Goal: Communication & Community: Answer question/provide support

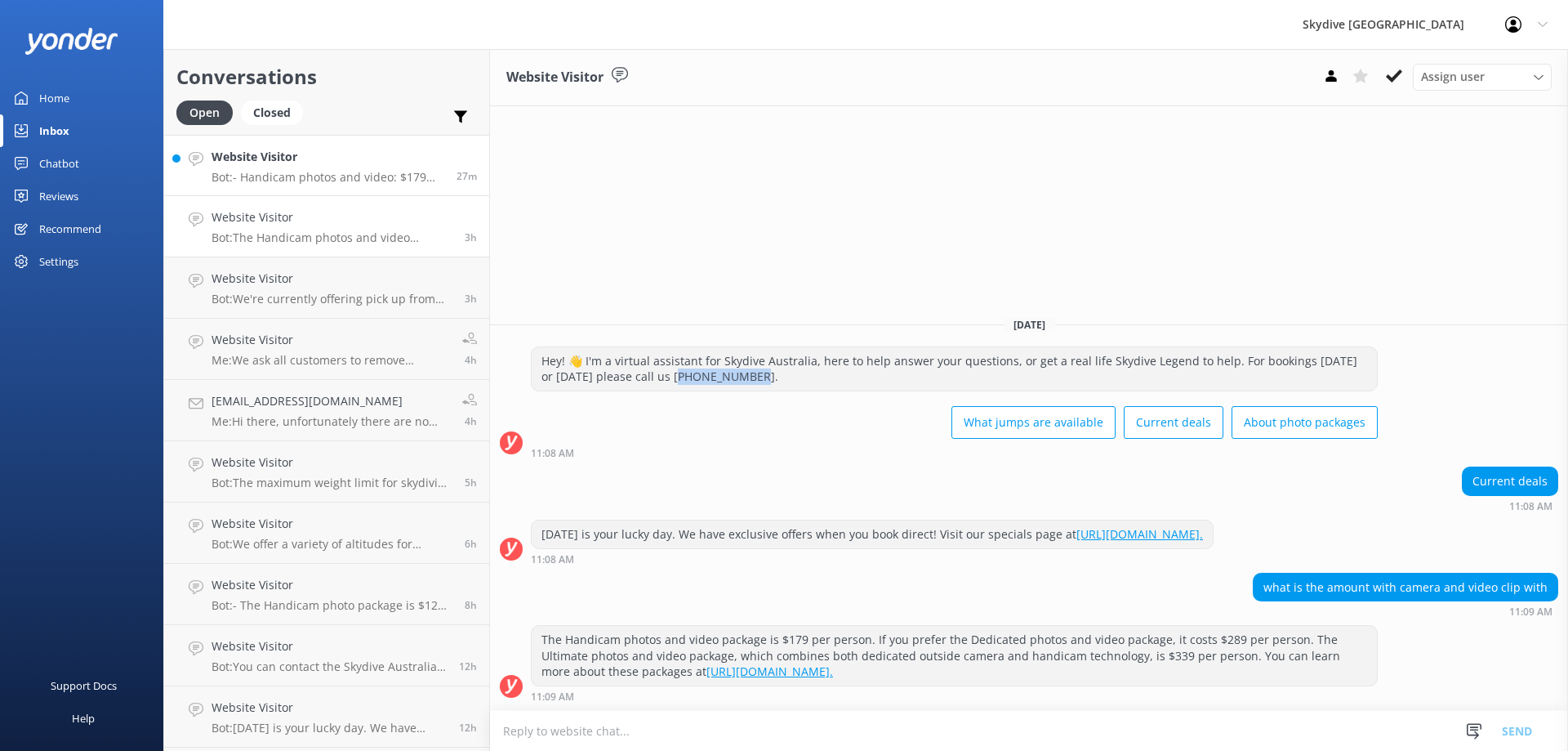
click at [341, 180] on p "Bot: - Handicam photos and video: $179 per person - Dedicated photos and video:…" at bounding box center [328, 177] width 233 height 15
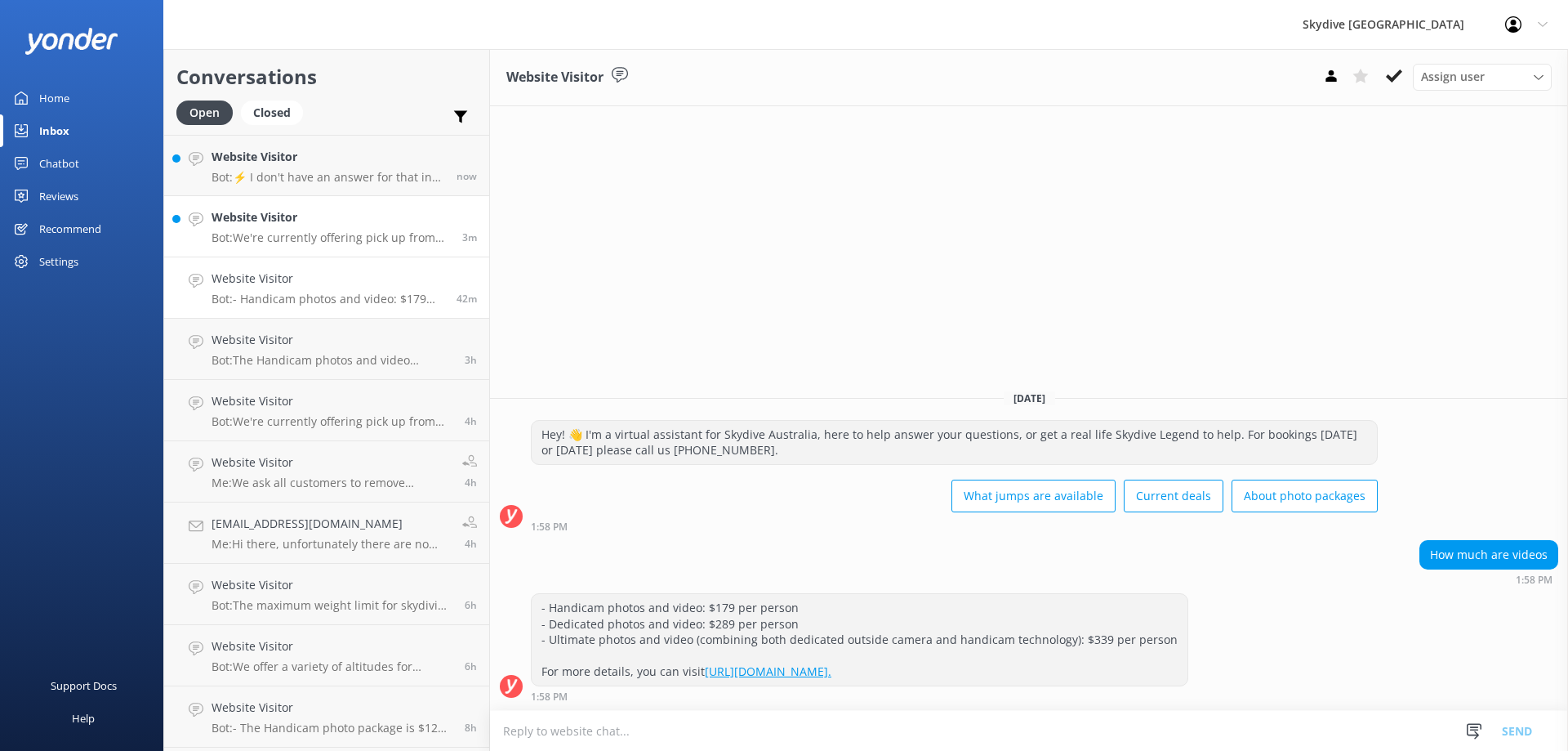
click at [380, 237] on p "Bot: We're currently offering pick up from the majority of our locations. Pleas…" at bounding box center [330, 238] width 239 height 15
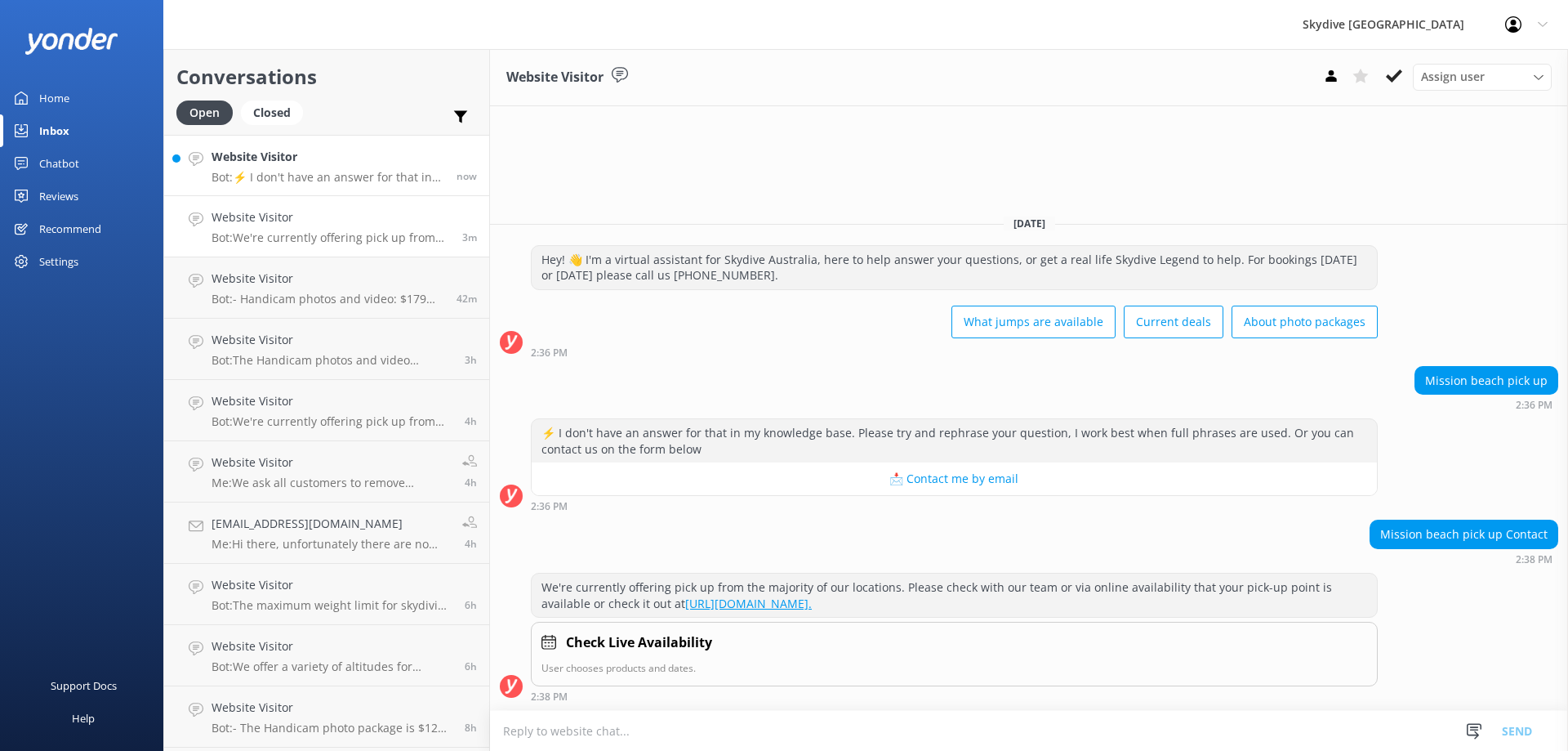
click at [333, 180] on p "Bot: ⚡ I don't have an answer for that in my knowledge base. Please try and rep…" at bounding box center [328, 177] width 233 height 15
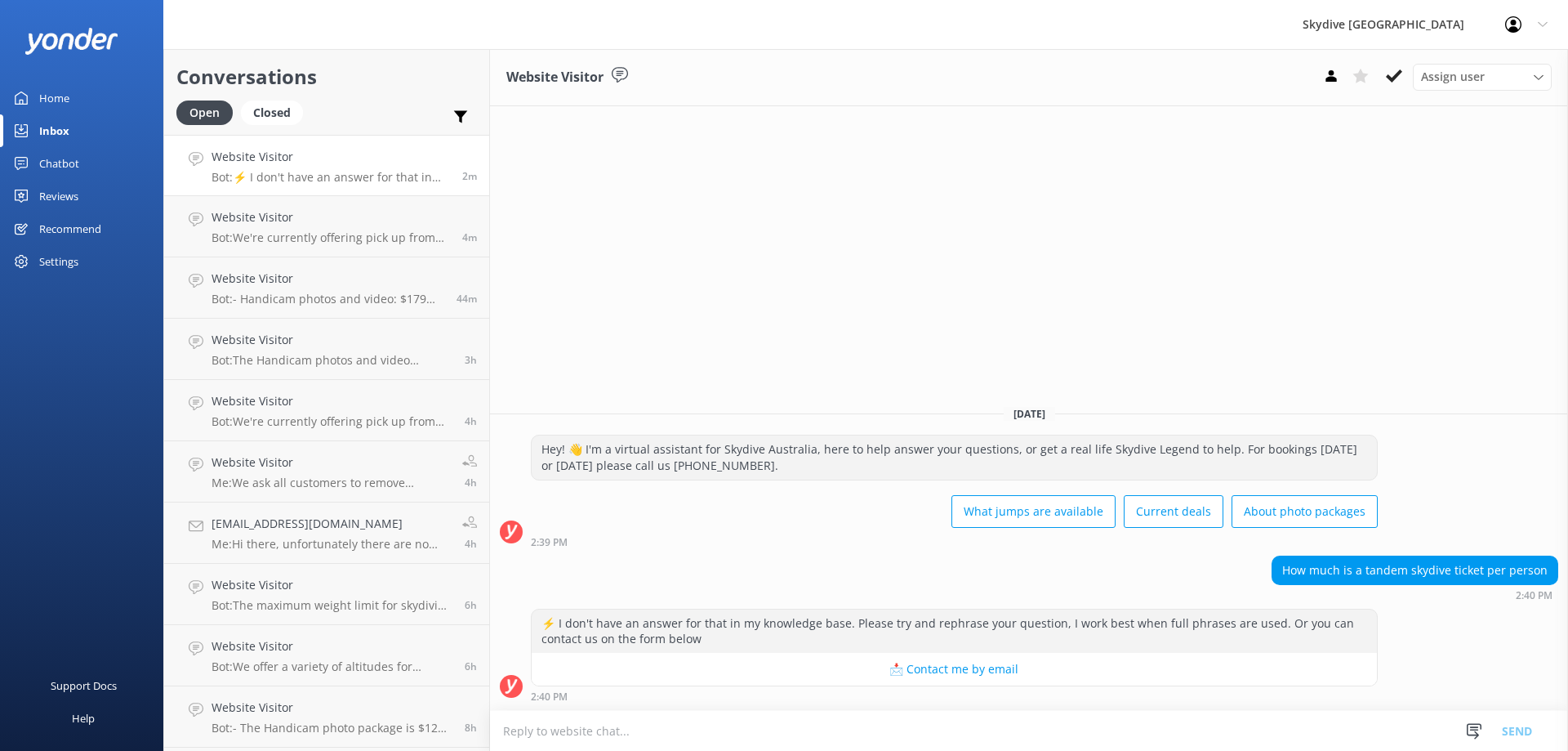
click at [564, 736] on textarea at bounding box center [1029, 730] width 1079 height 40
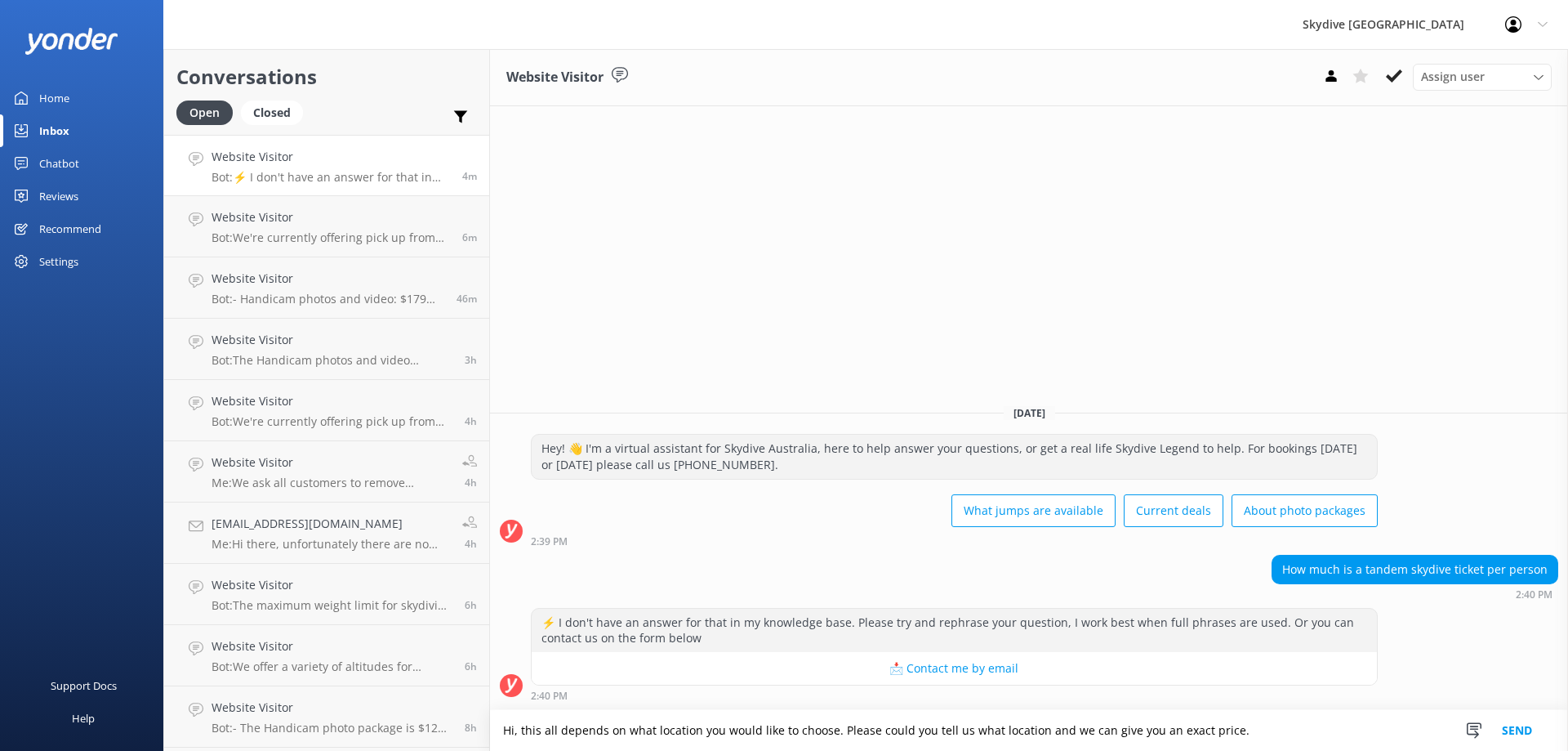
type textarea "Hi, this all depends on what location you would like to choose. Please could yo…"
click at [1516, 732] on button "Send" at bounding box center [1517, 730] width 61 height 40
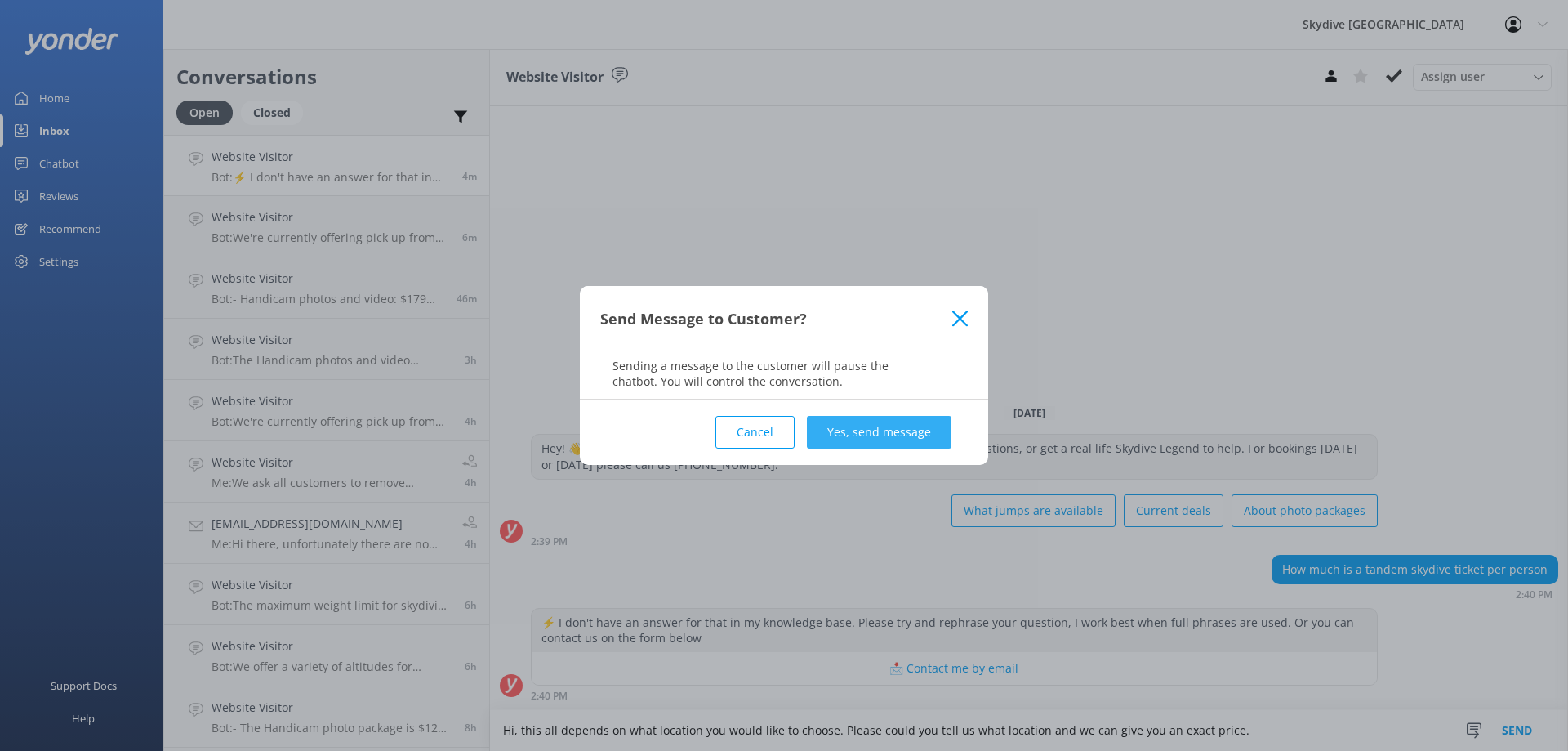
click at [871, 434] on button "Yes, send message" at bounding box center [879, 432] width 144 height 33
